Goal: Task Accomplishment & Management: Use online tool/utility

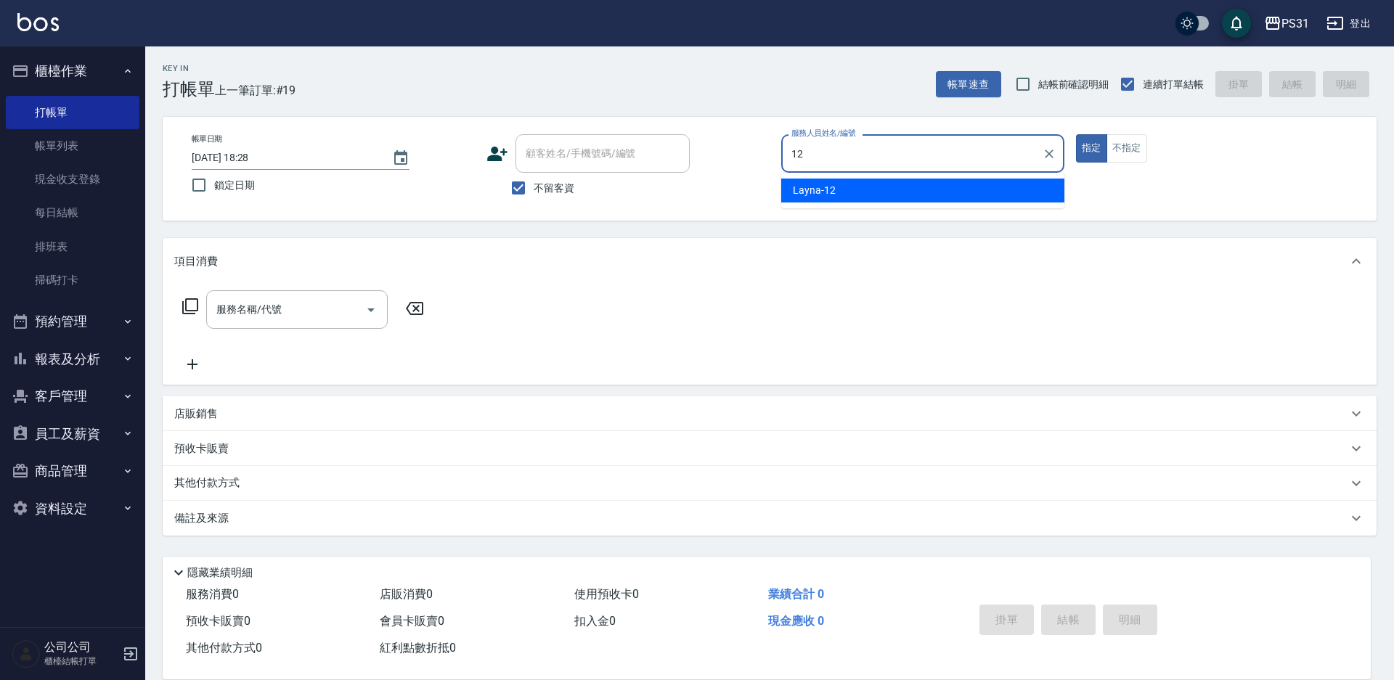
type input "Layna-12"
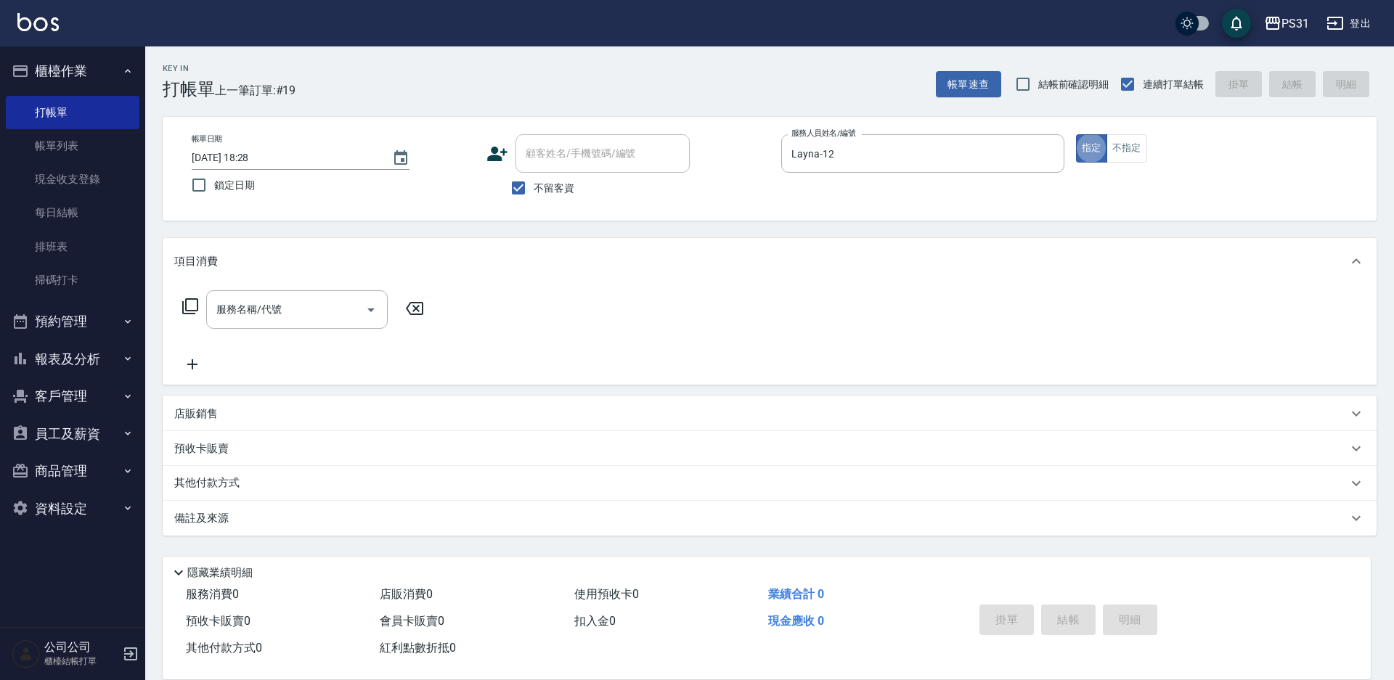
type button "true"
click at [1118, 142] on button "不指定" at bounding box center [1126, 148] width 41 height 28
click at [320, 303] on input "服務名稱/代號" at bounding box center [286, 309] width 147 height 25
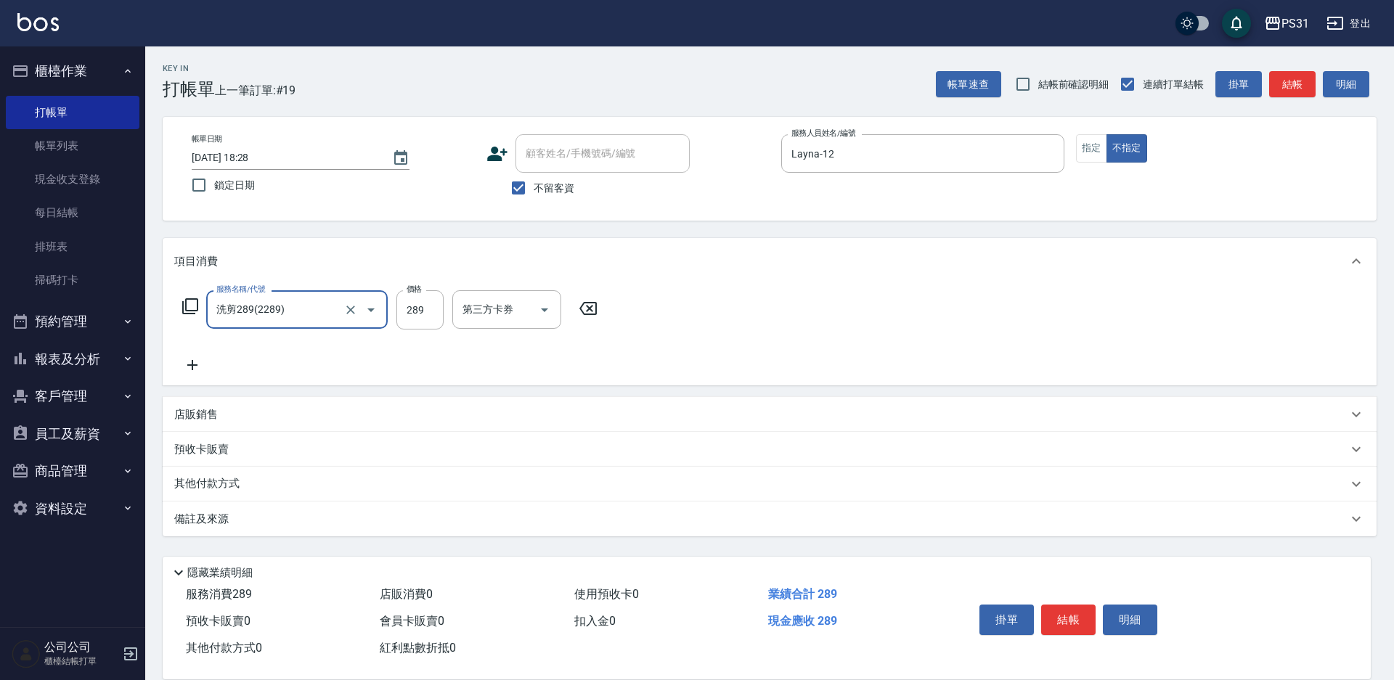
type input "洗剪289(2289)"
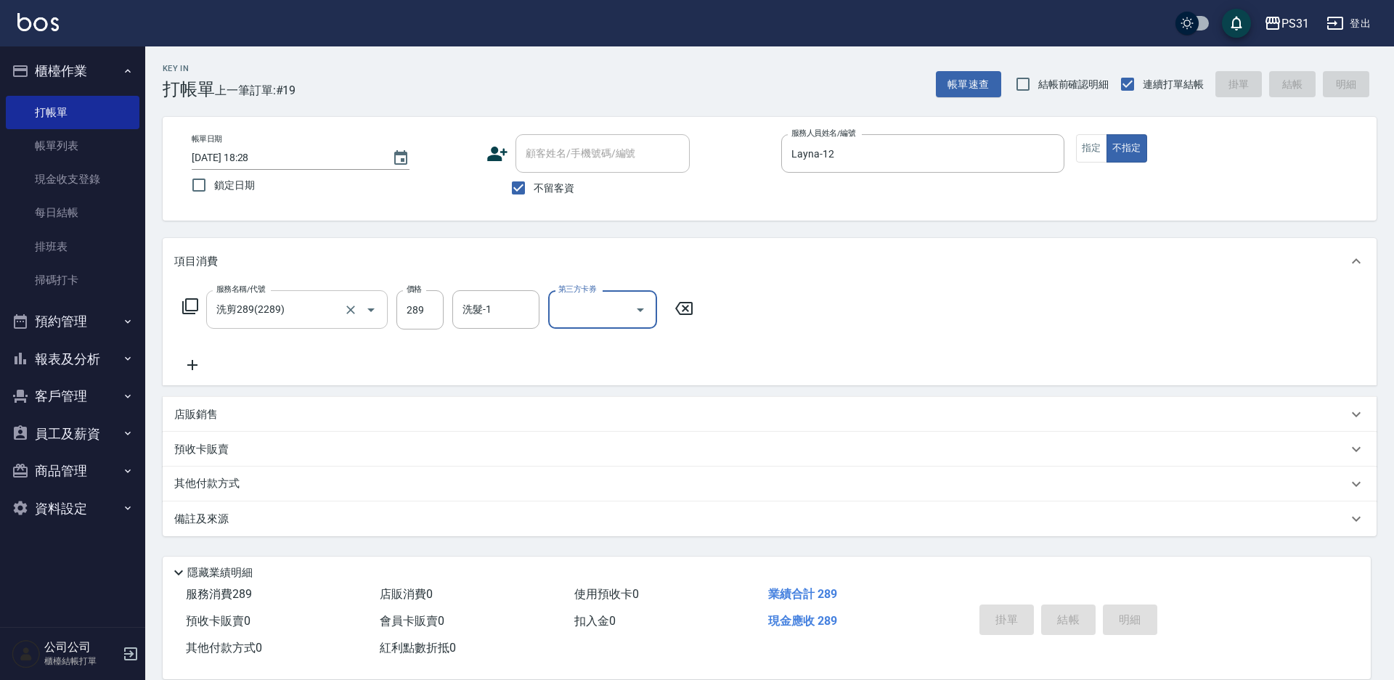
type input "[DATE] 19:08"
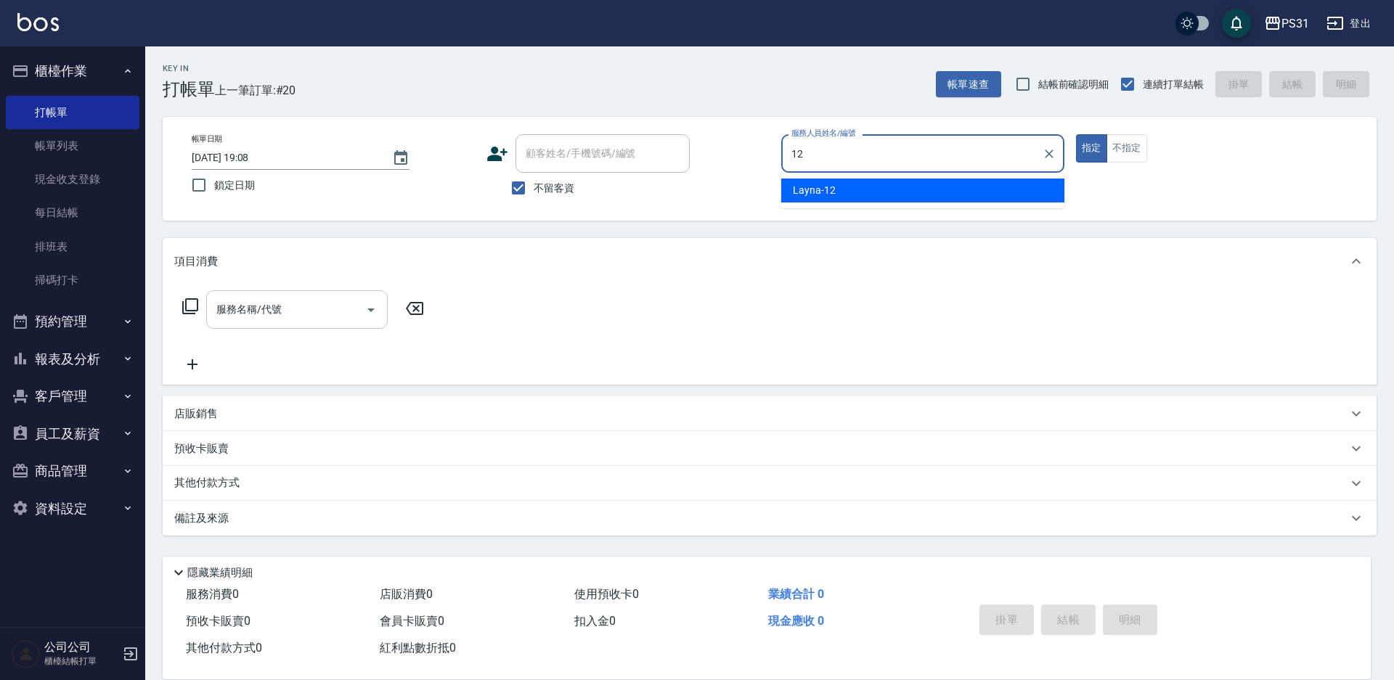
type input "Layna-12"
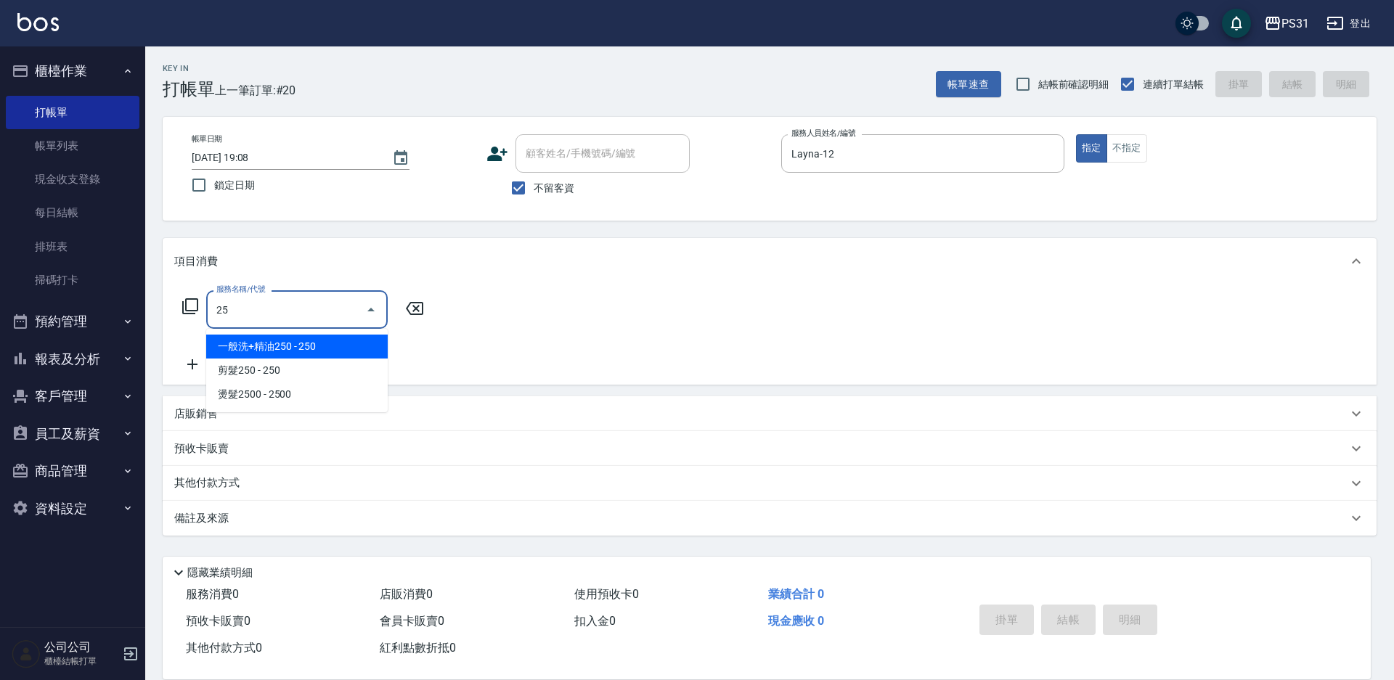
type input "250"
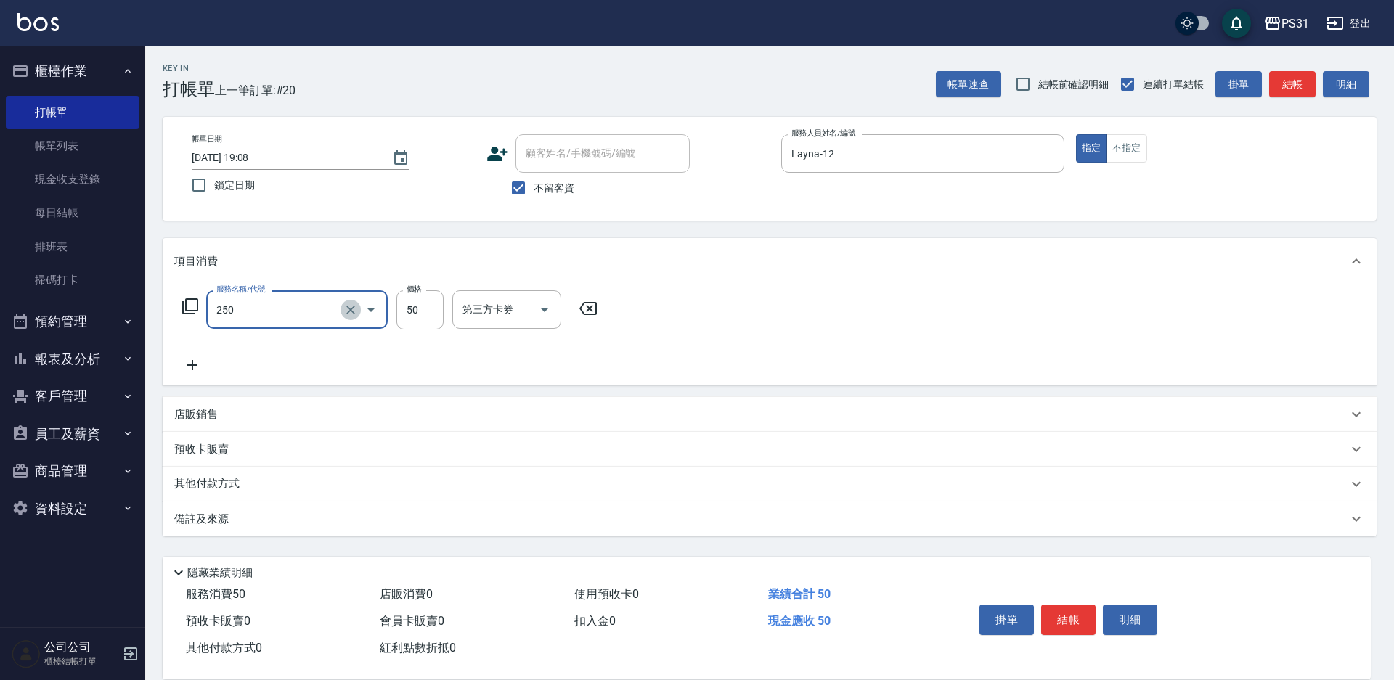
click at [354, 319] on button "Clear" at bounding box center [350, 310] width 20 height 20
type input "一般洗+精油250(1250)"
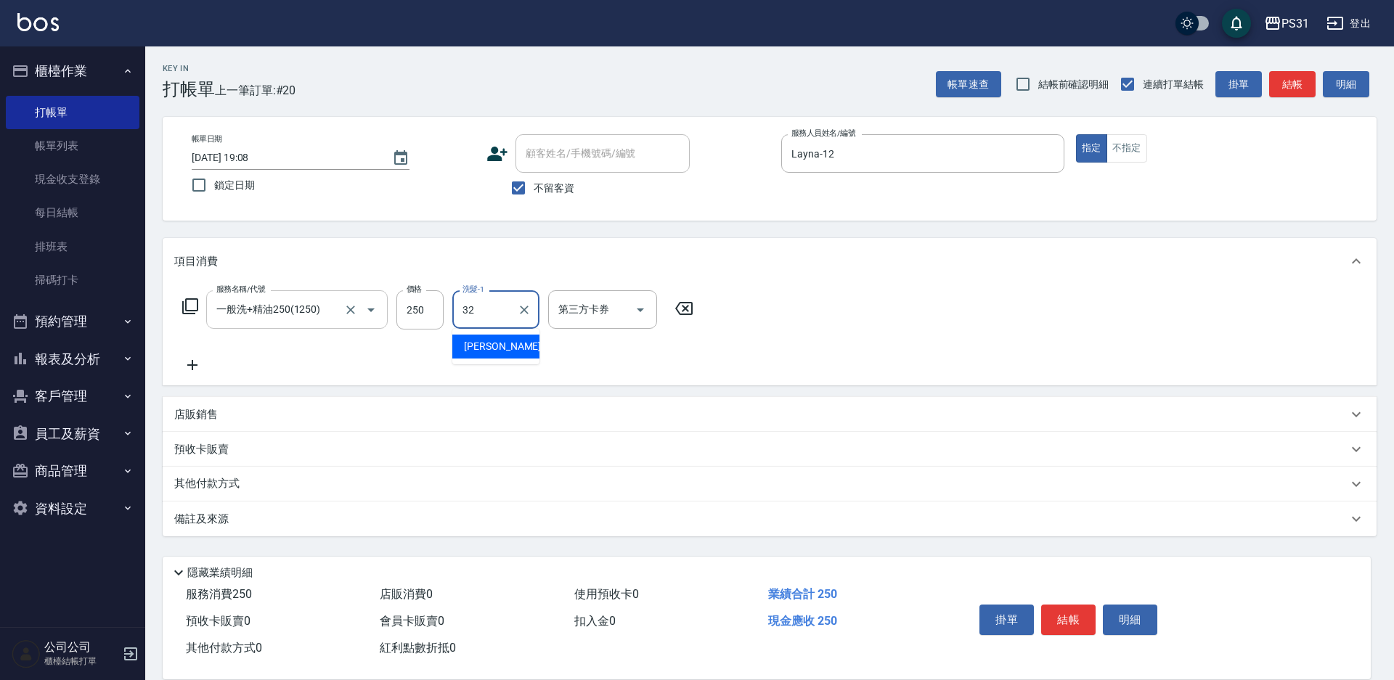
type input "[PERSON_NAME]-32"
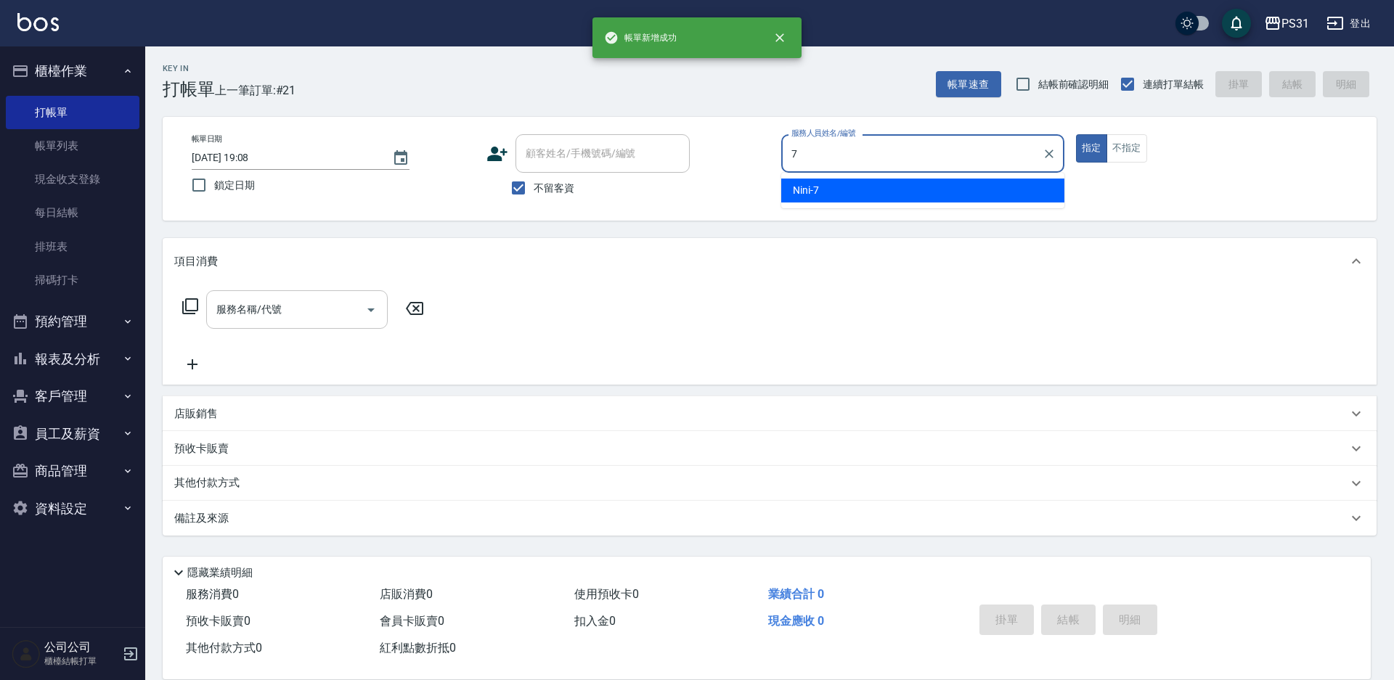
type input "Nini-7"
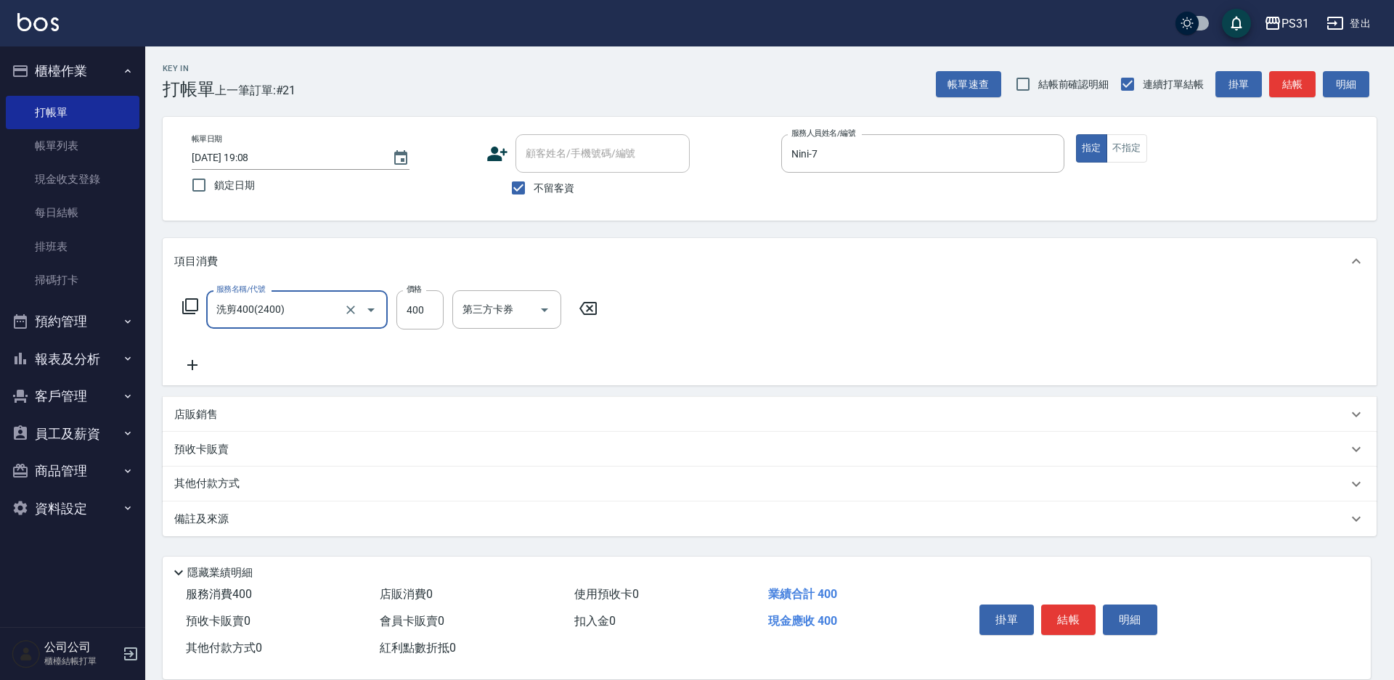
type input "洗剪400(2400)"
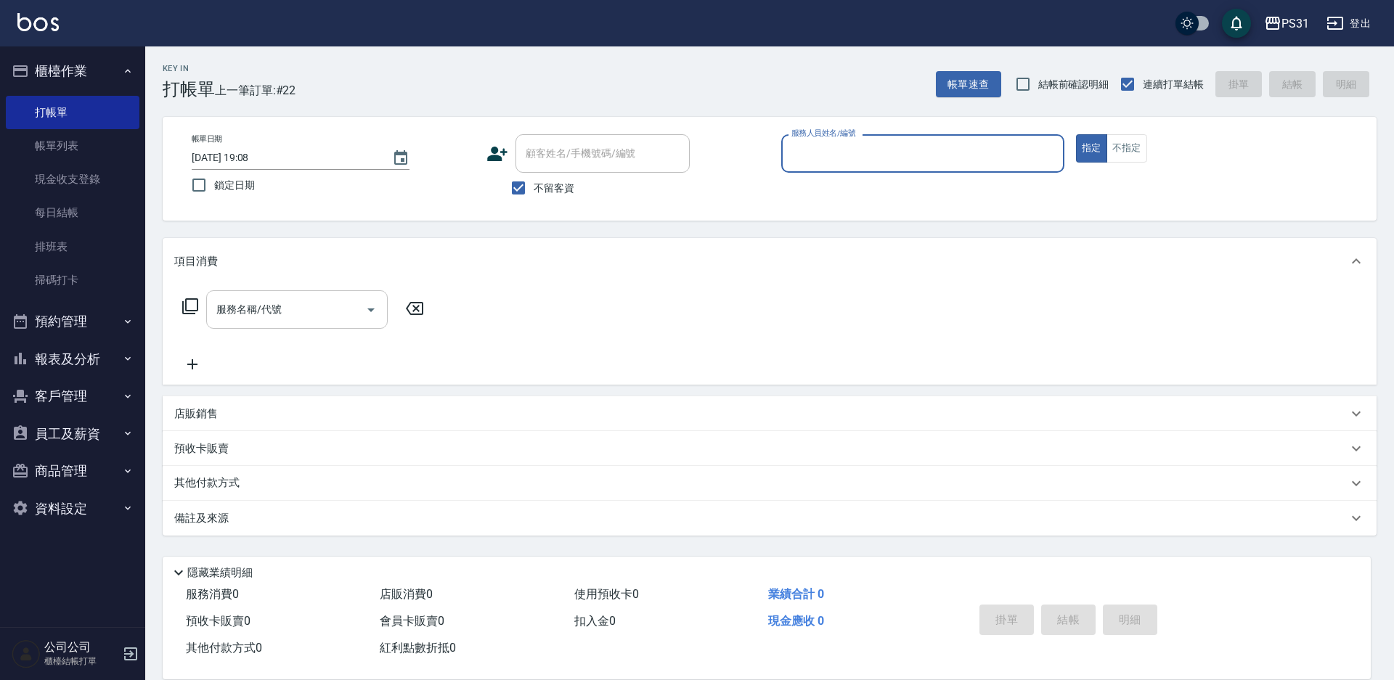
click at [88, 356] on button "報表及分析" at bounding box center [73, 359] width 134 height 38
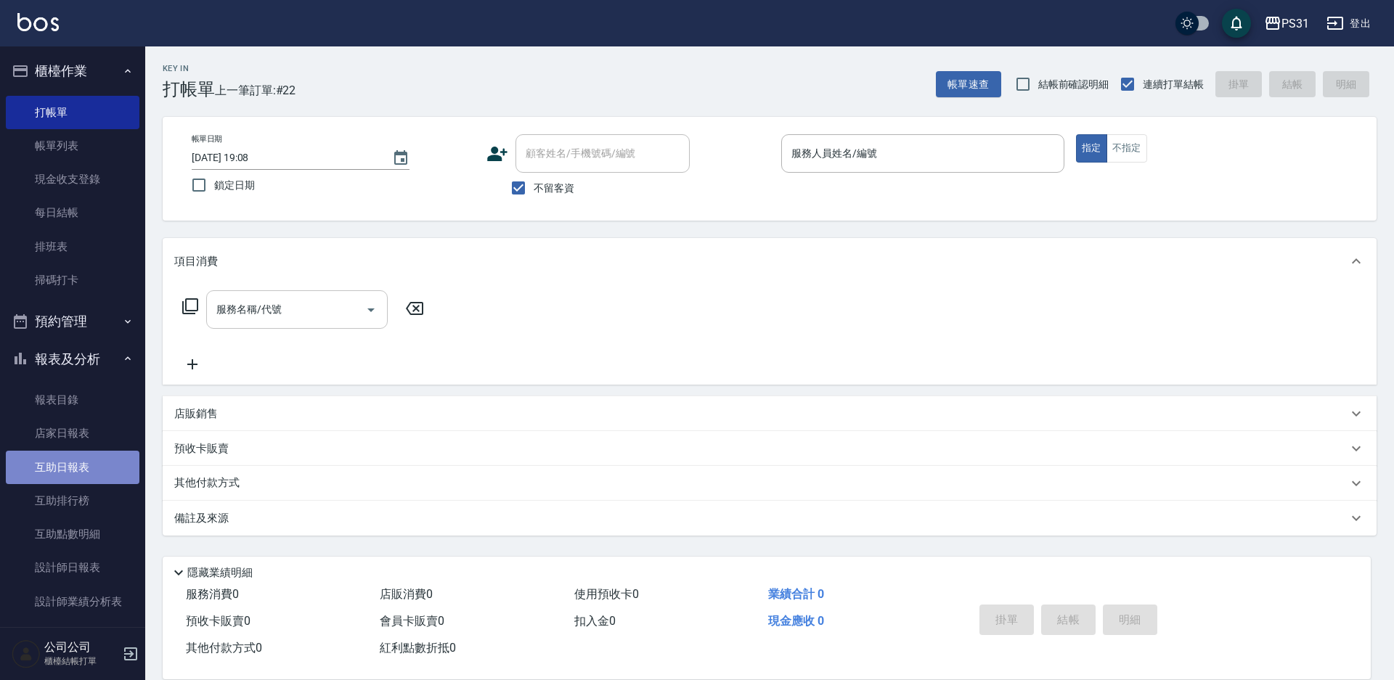
click at [81, 469] on link "互助日報表" at bounding box center [73, 467] width 134 height 33
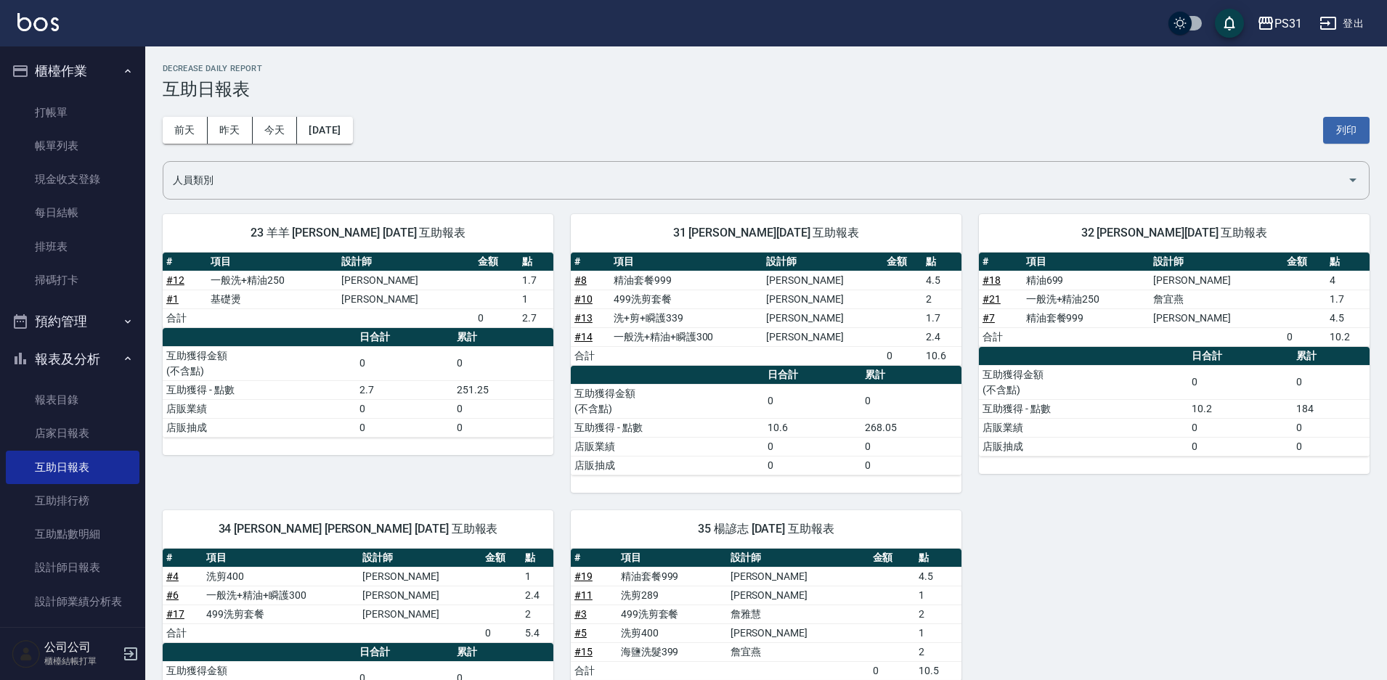
click at [82, 347] on button "報表及分析" at bounding box center [73, 359] width 134 height 38
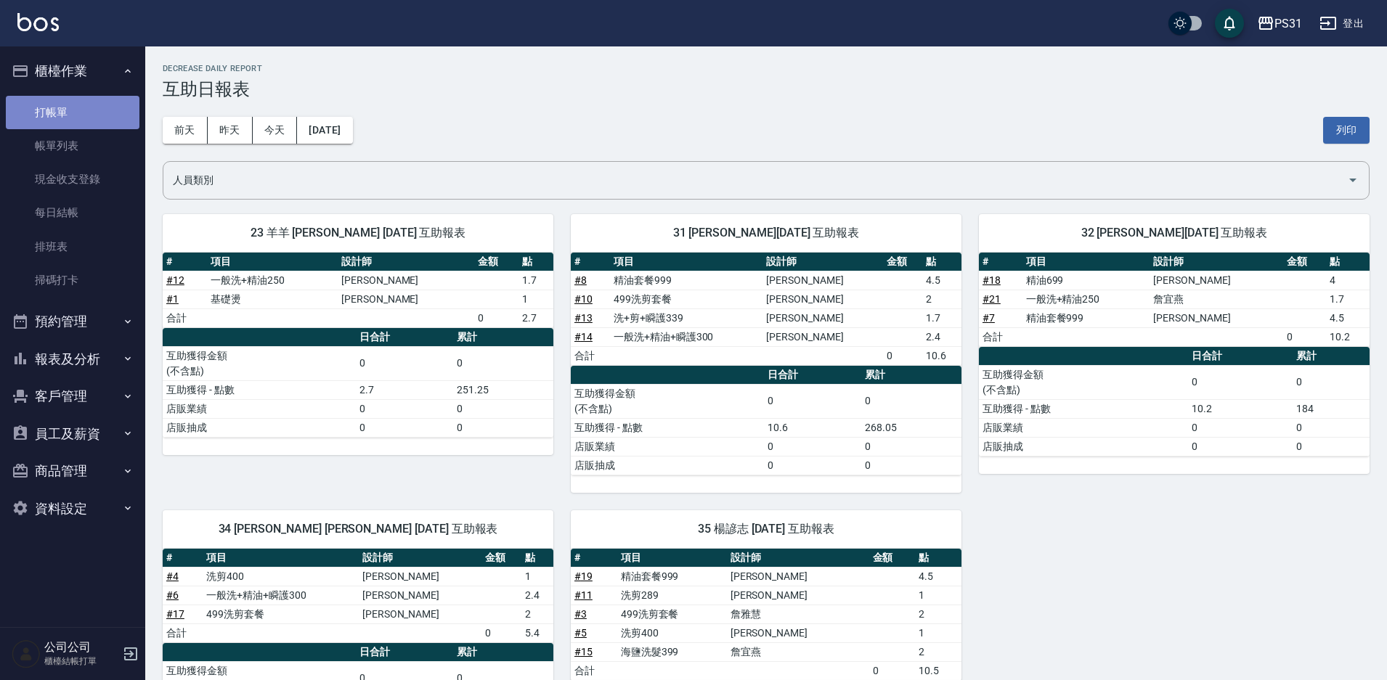
click at [70, 113] on link "打帳單" at bounding box center [73, 112] width 134 height 33
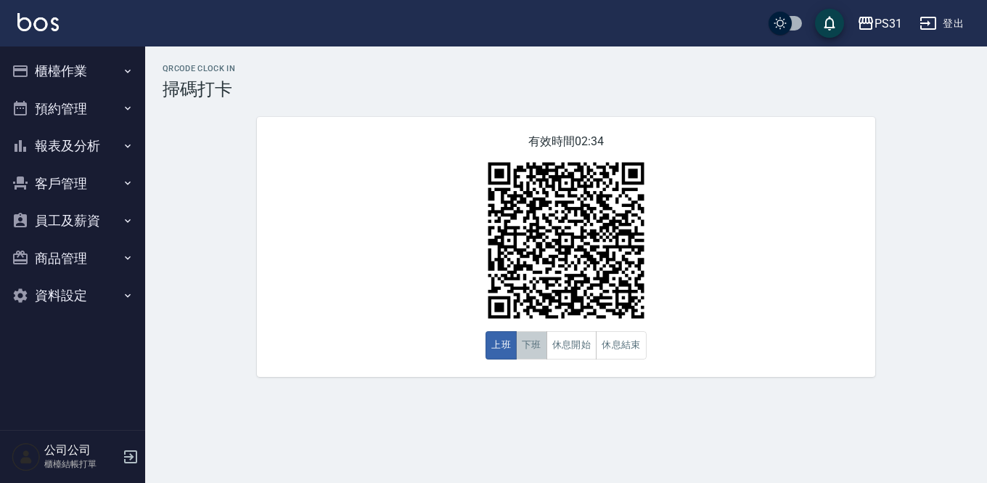
click at [528, 346] on button "下班" at bounding box center [531, 345] width 31 height 28
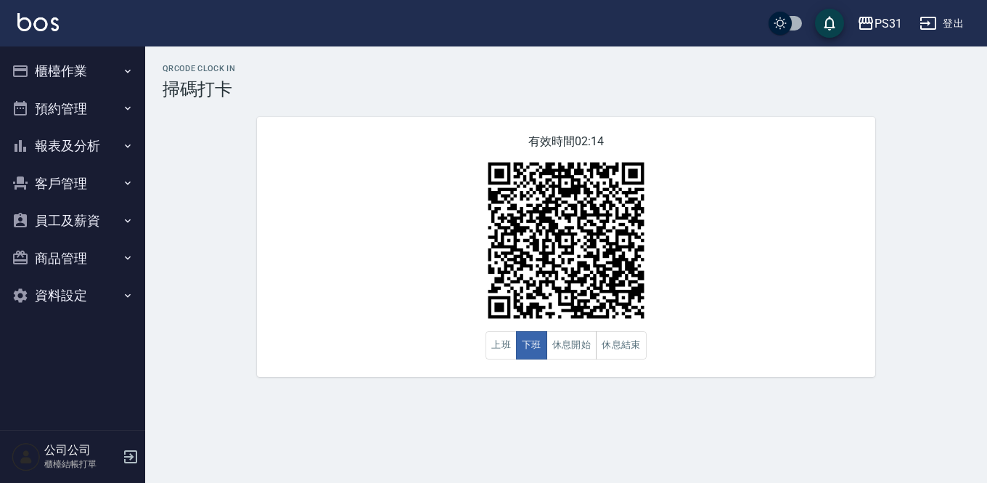
click at [395, 83] on h3 "掃碼打卡" at bounding box center [566, 89] width 807 height 20
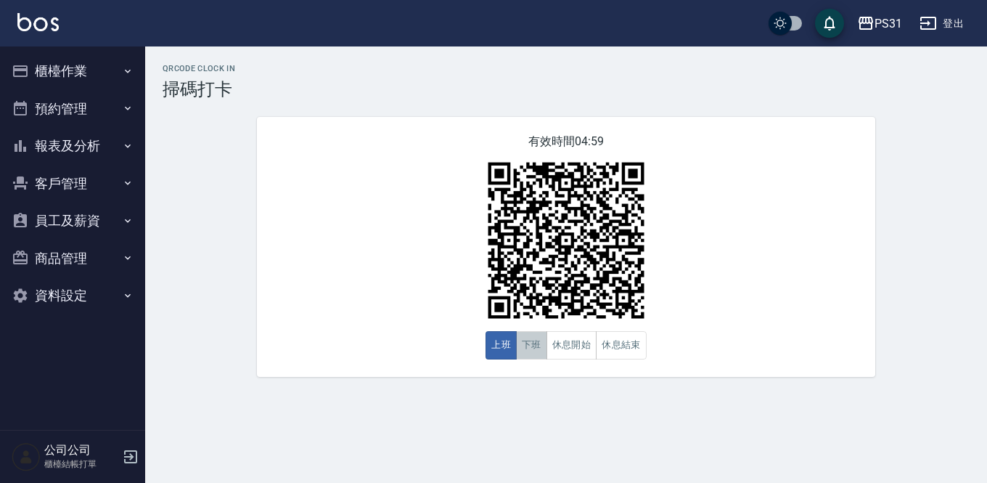
click at [529, 350] on button "下班" at bounding box center [531, 345] width 31 height 28
